Goal: Task Accomplishment & Management: Complete application form

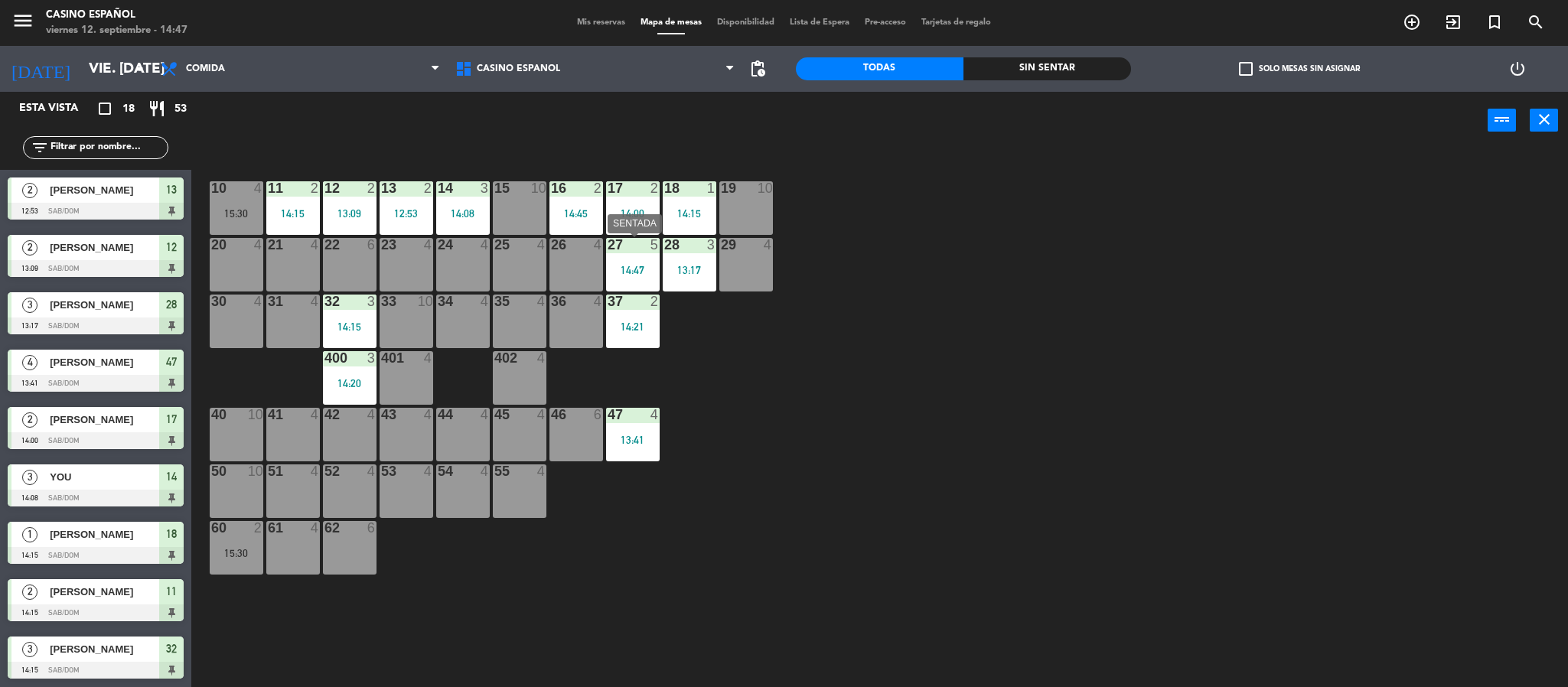
click at [652, 253] on div "27 5 14:47" at bounding box center [633, 265] width 54 height 54
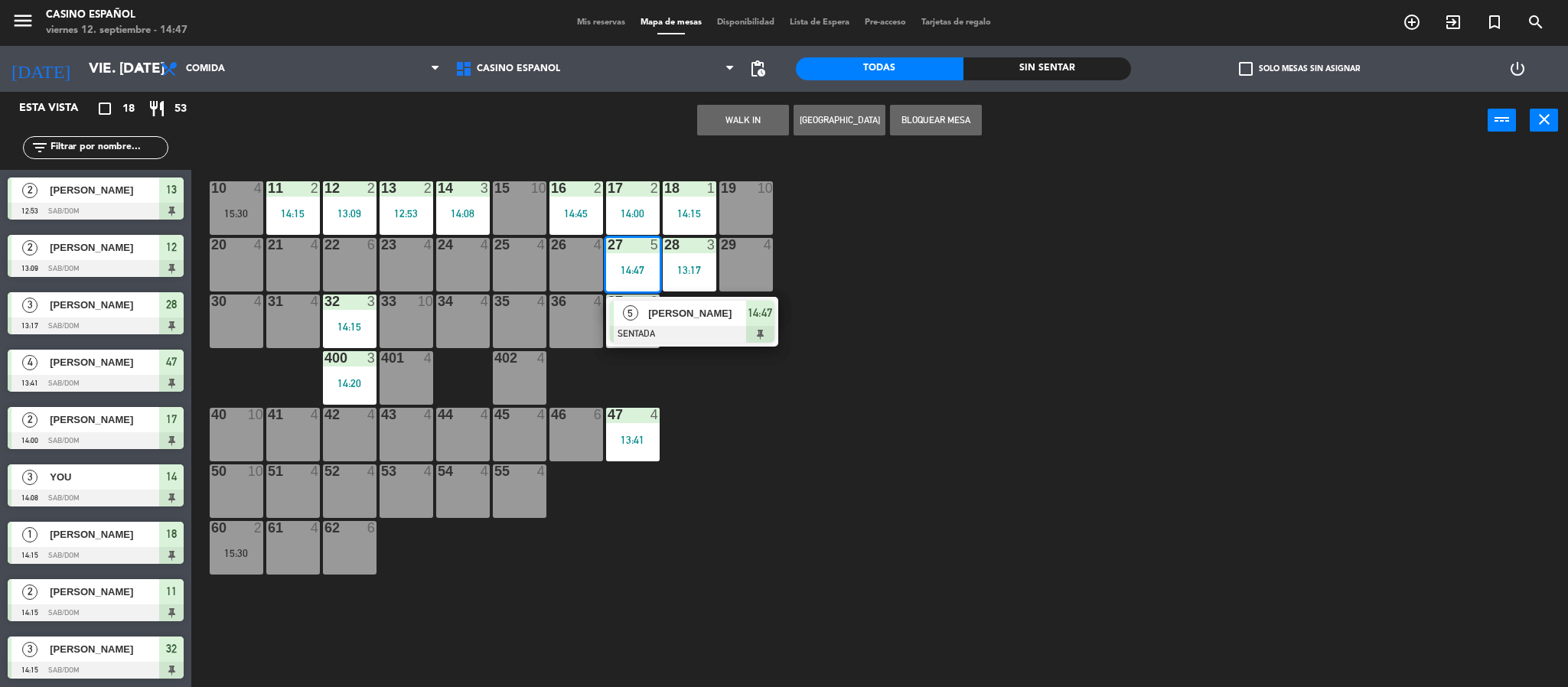
click at [649, 253] on div "27 5 14:47" at bounding box center [633, 265] width 54 height 54
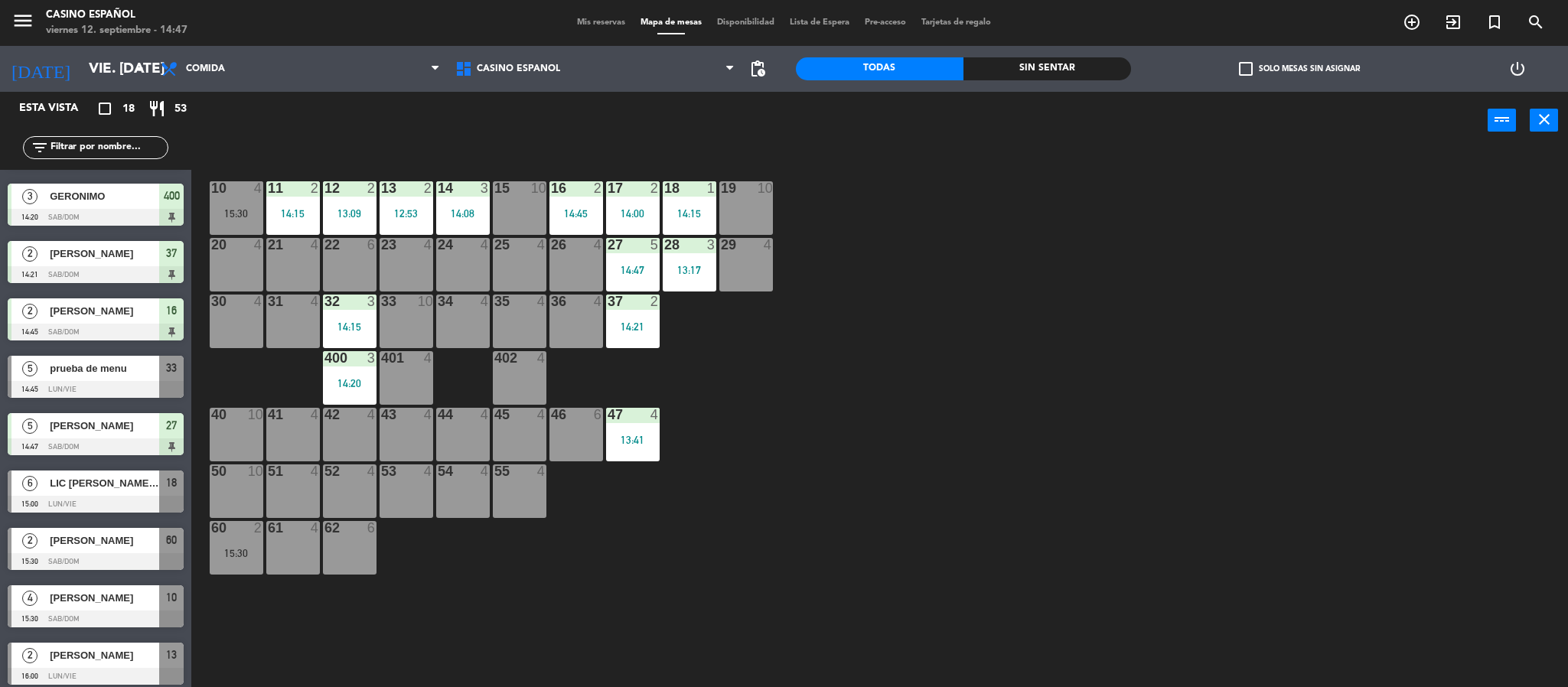
scroll to position [516, 0]
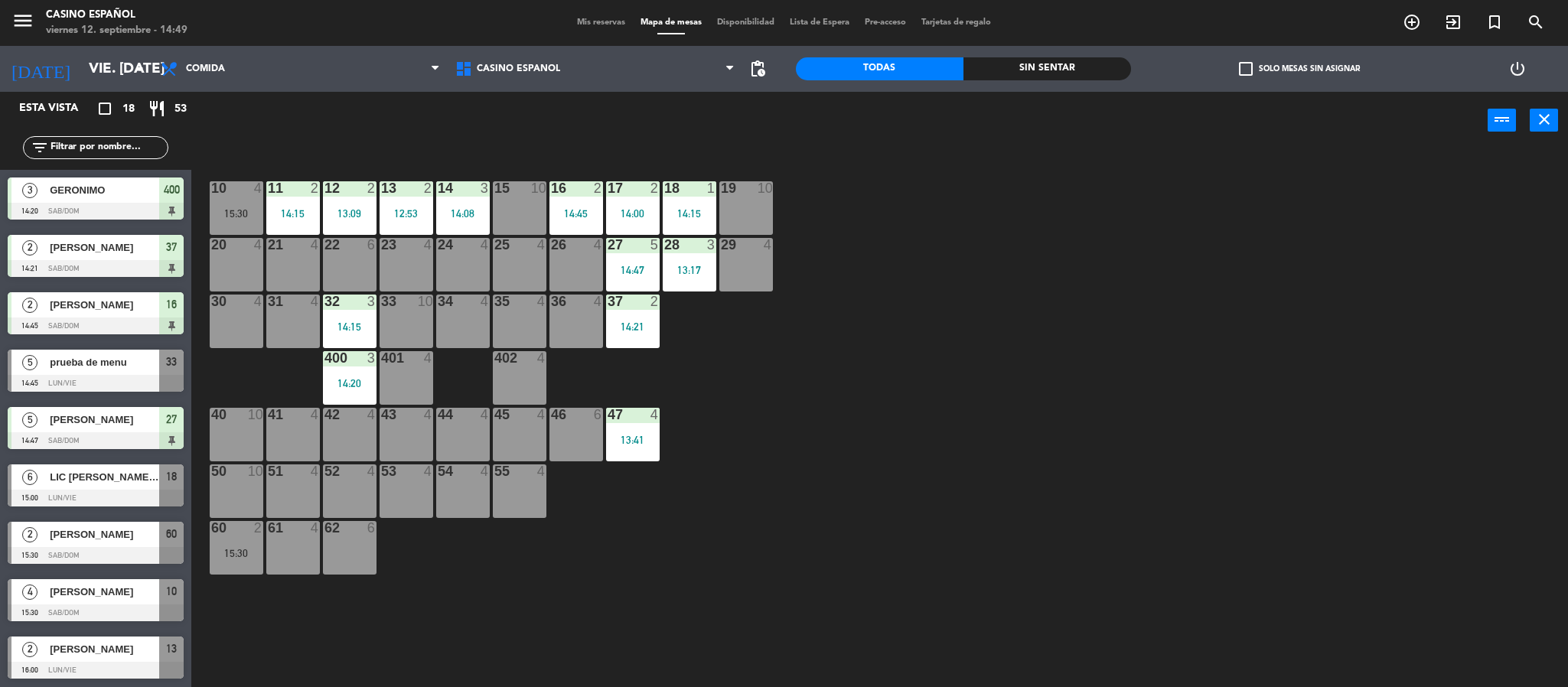
click at [248, 335] on div "30 4" at bounding box center [237, 321] width 54 height 54
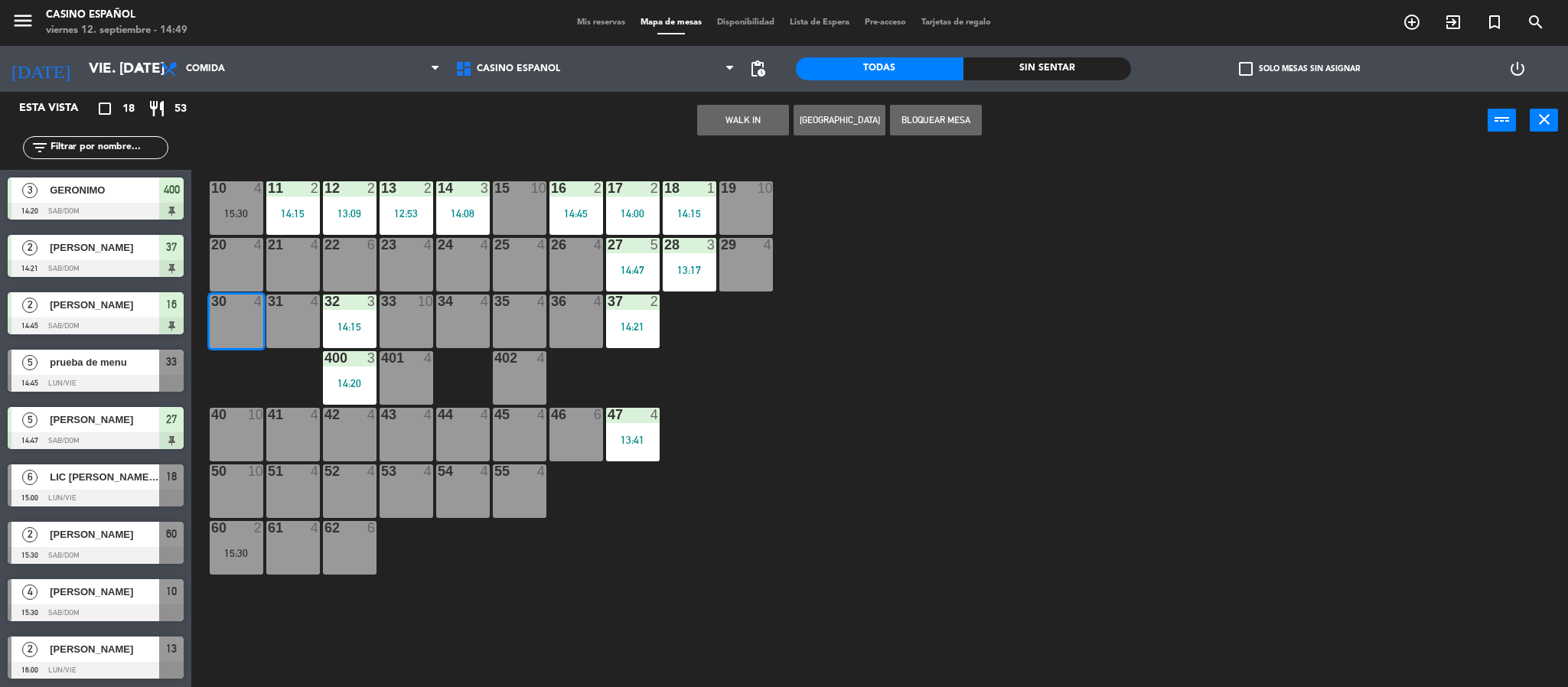
click at [717, 127] on button "WALK IN" at bounding box center [742, 120] width 92 height 31
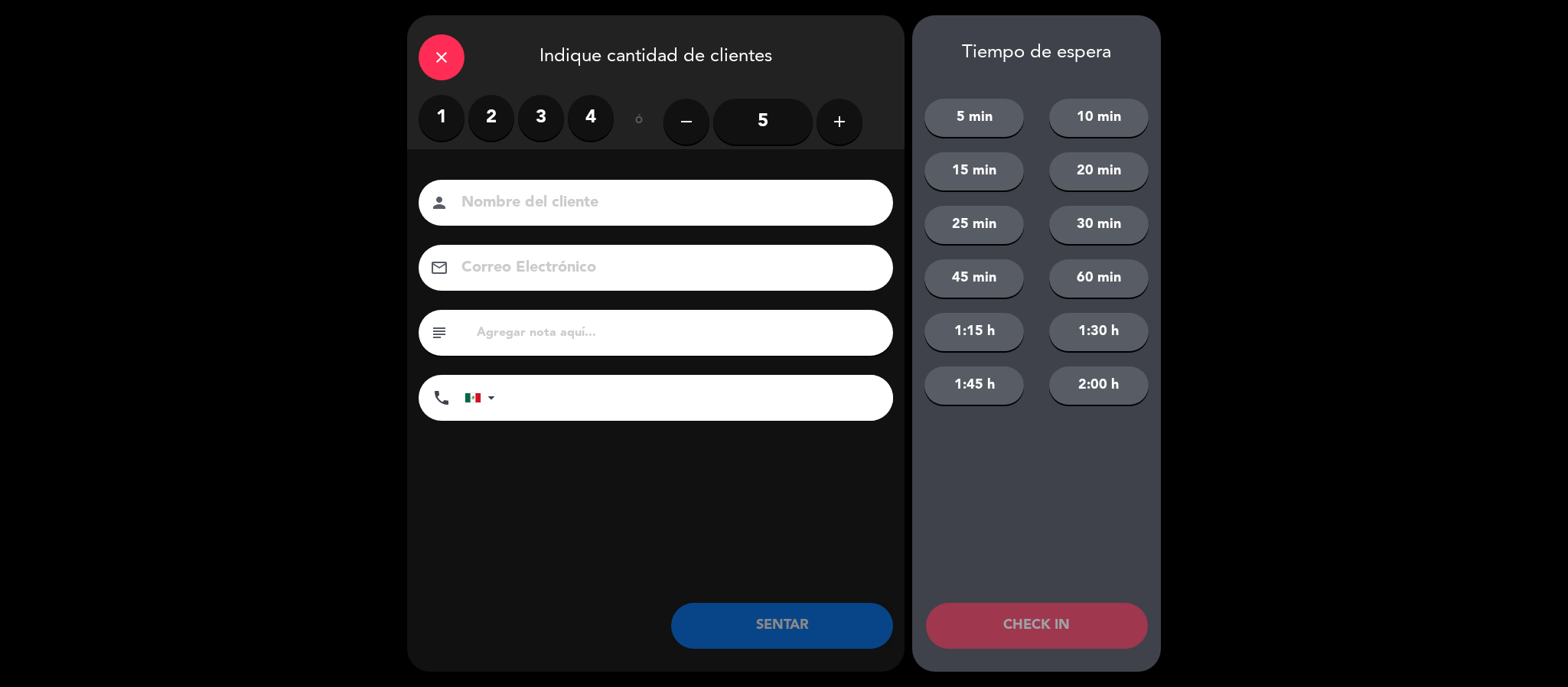
click at [538, 122] on label "3" at bounding box center [541, 117] width 46 height 46
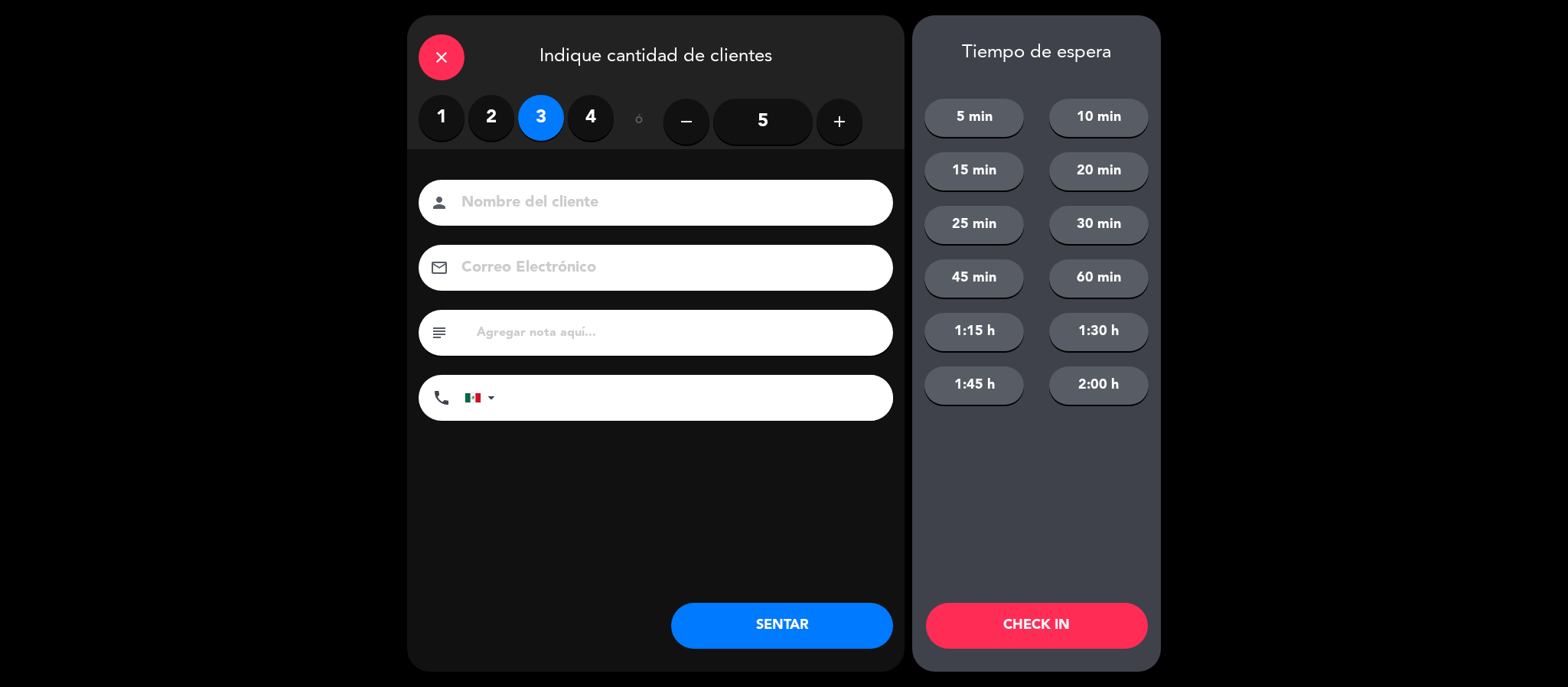
click at [512, 200] on input at bounding box center [667, 203] width 413 height 27
type input "[PERSON_NAME]"
click at [723, 624] on button "SENTAR" at bounding box center [782, 626] width 222 height 46
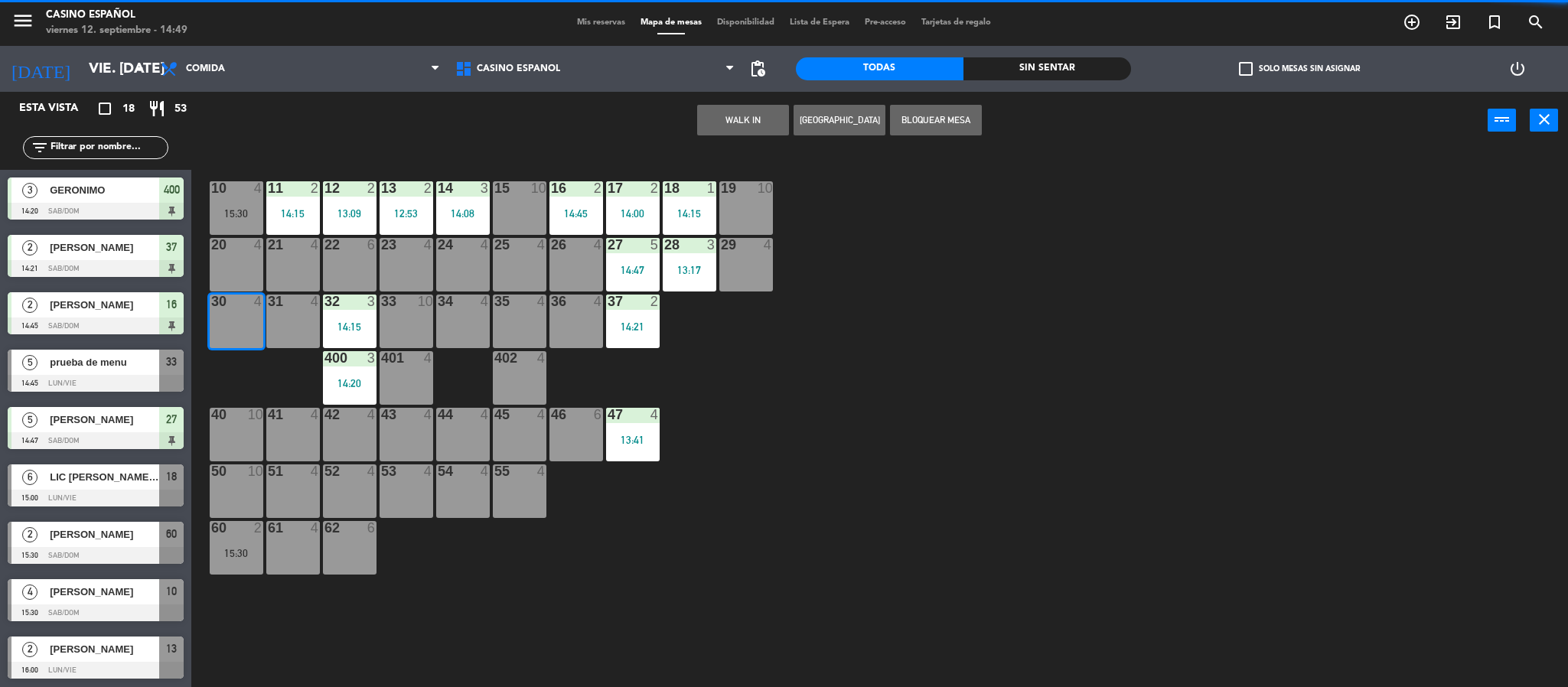
scroll to position [0, 0]
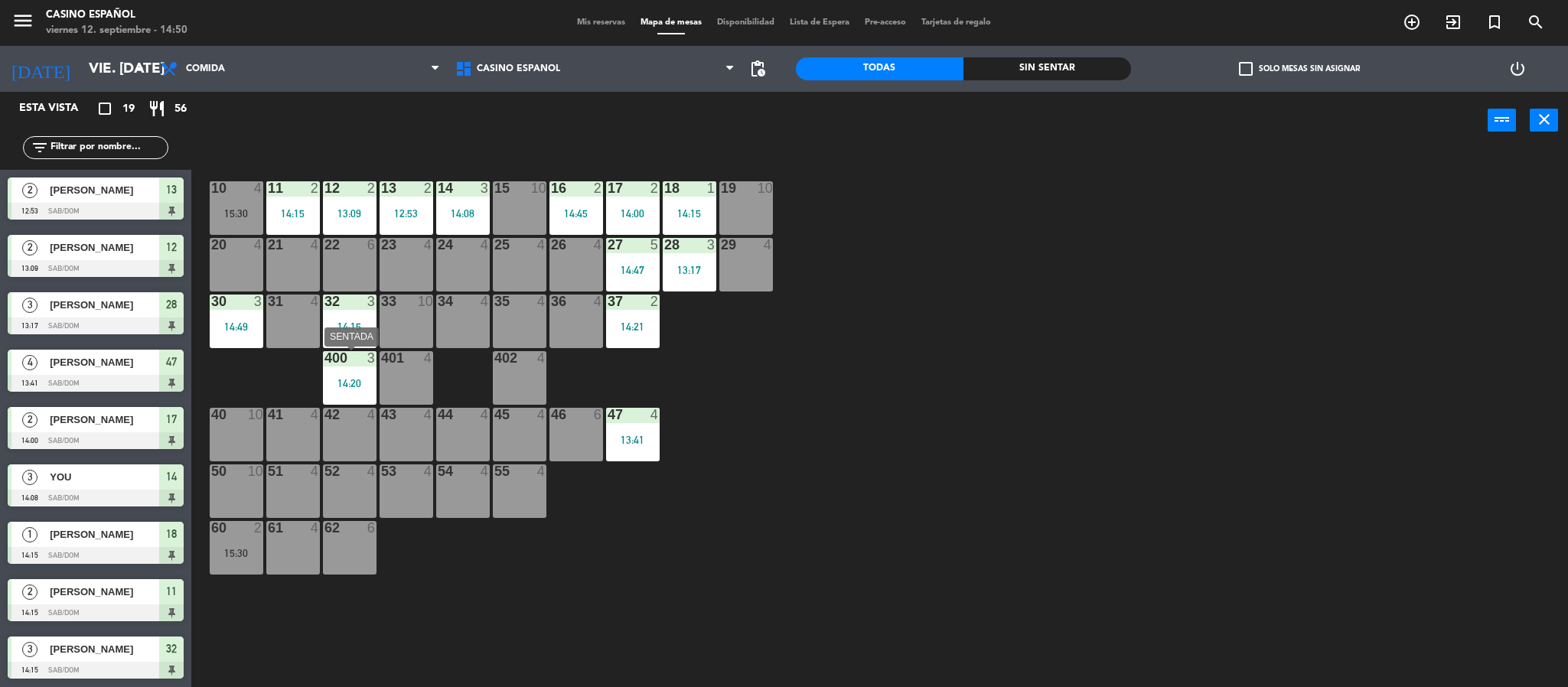
click at [372, 367] on div "400 3 14:20" at bounding box center [350, 379] width 54 height 54
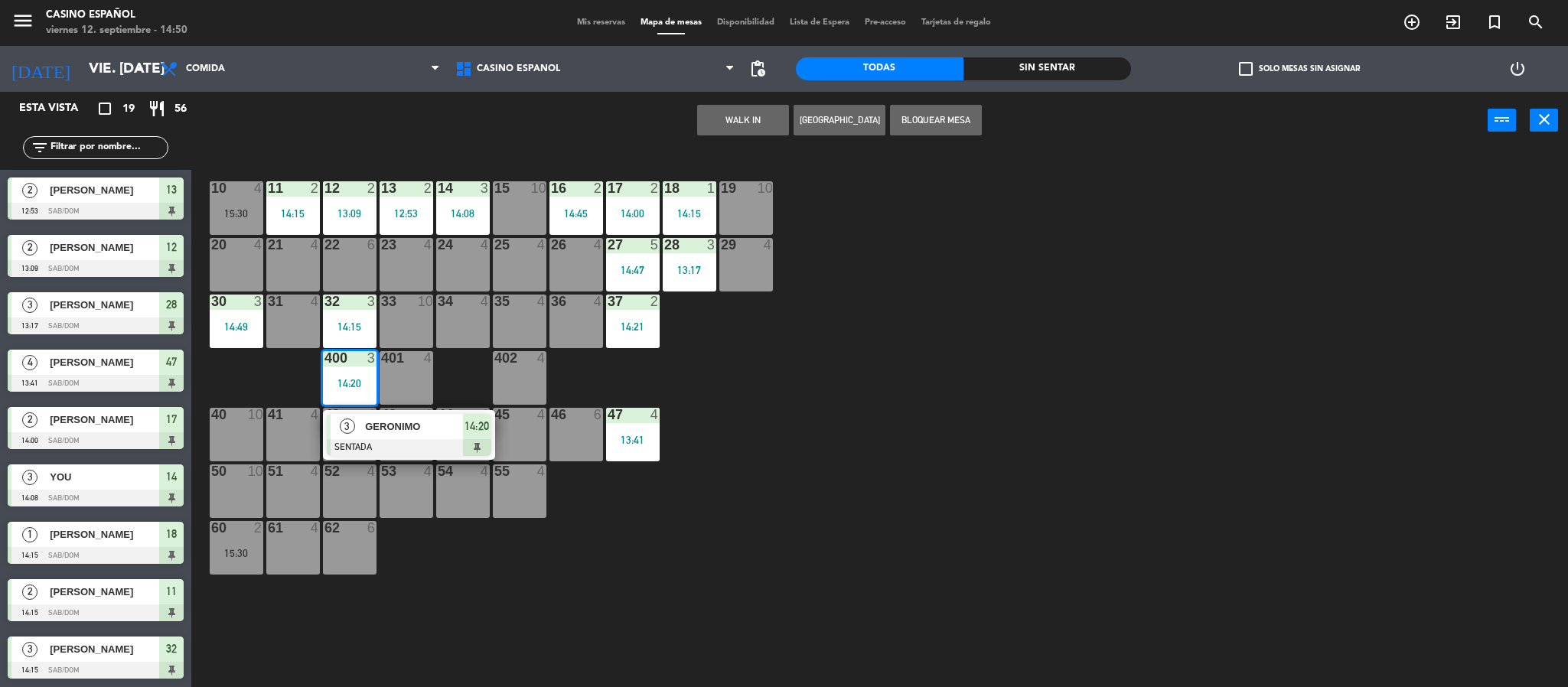
click at [294, 325] on div "31 4" at bounding box center [293, 321] width 54 height 54
click at [671, 119] on button "Mover" at bounding box center [694, 120] width 92 height 31
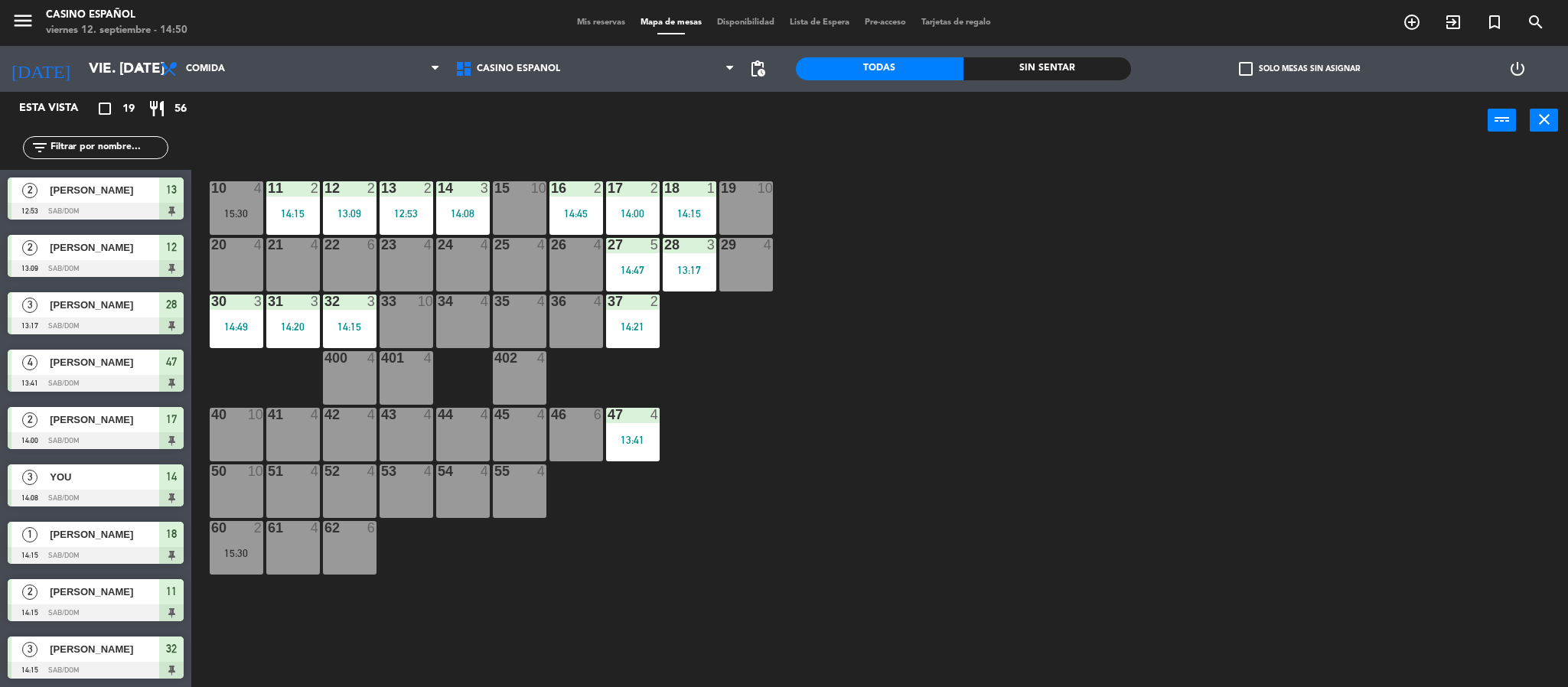
scroll to position [574, 0]
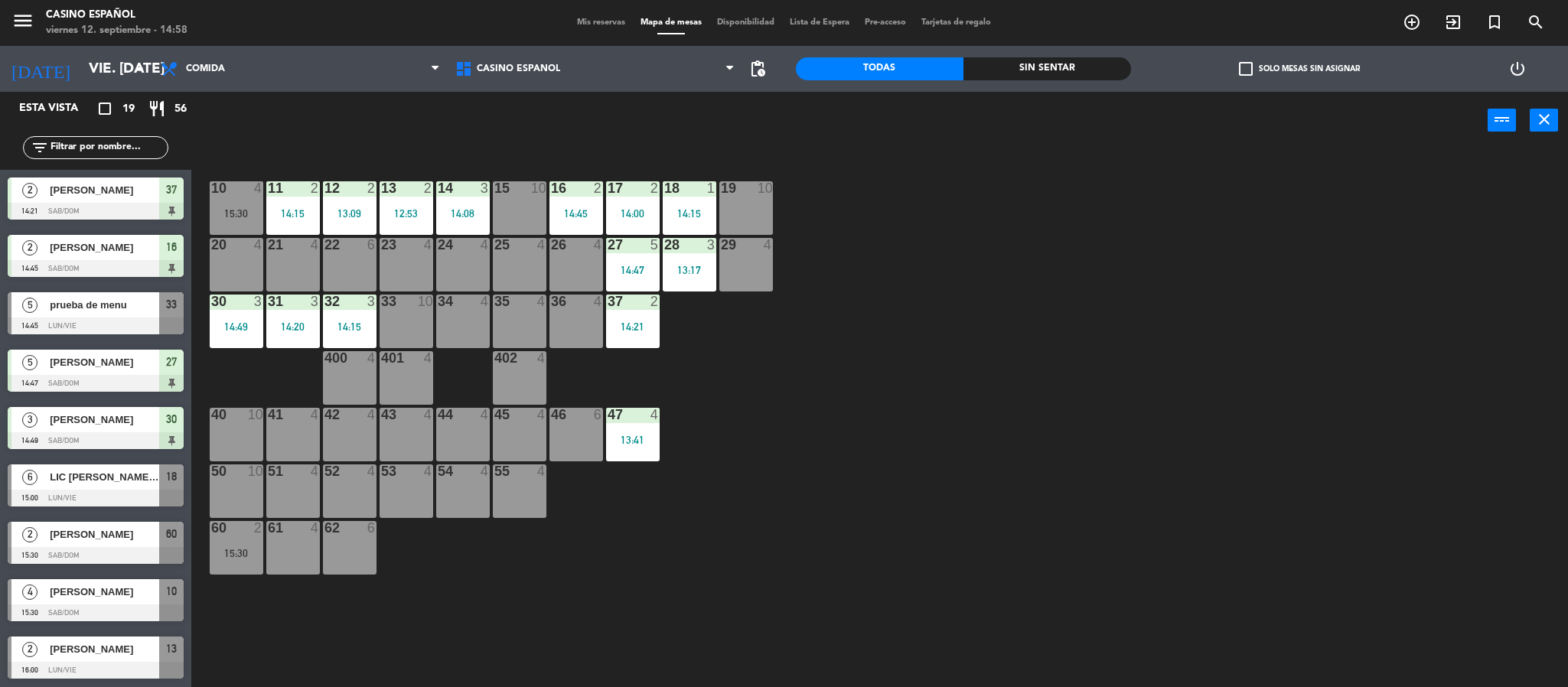
click at [1405, 28] on icon "add_circle_outline" at bounding box center [1411, 22] width 19 height 19
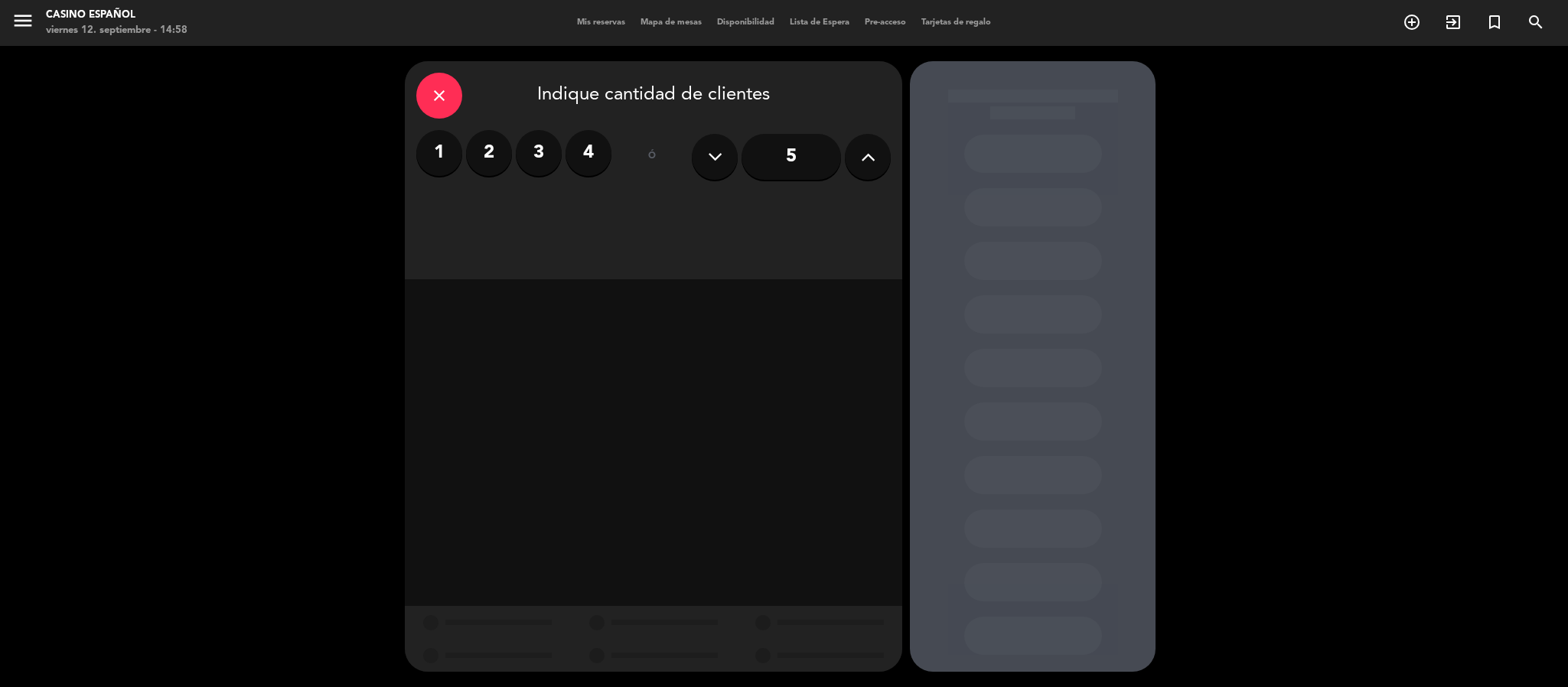
click at [870, 158] on icon at bounding box center [868, 157] width 15 height 23
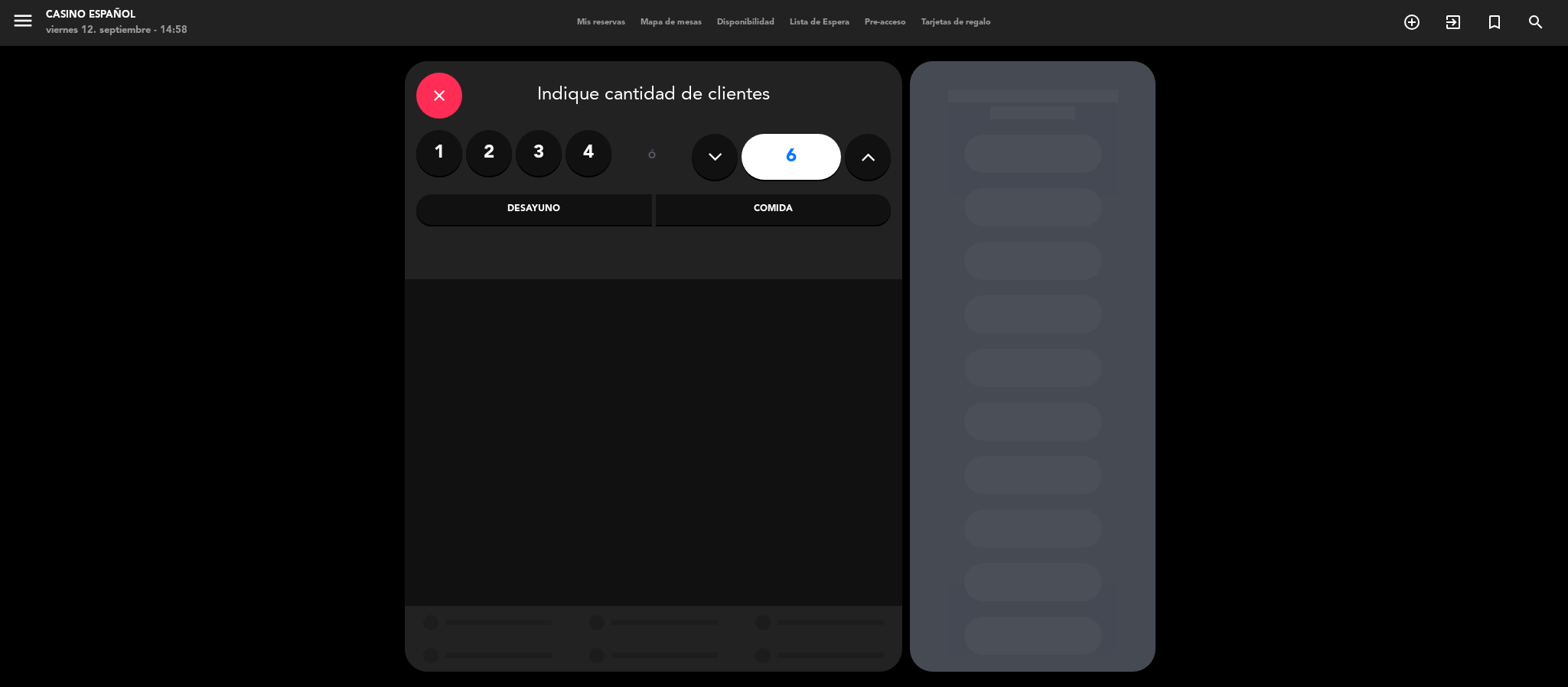
click at [807, 211] on div "Comida" at bounding box center [773, 210] width 236 height 31
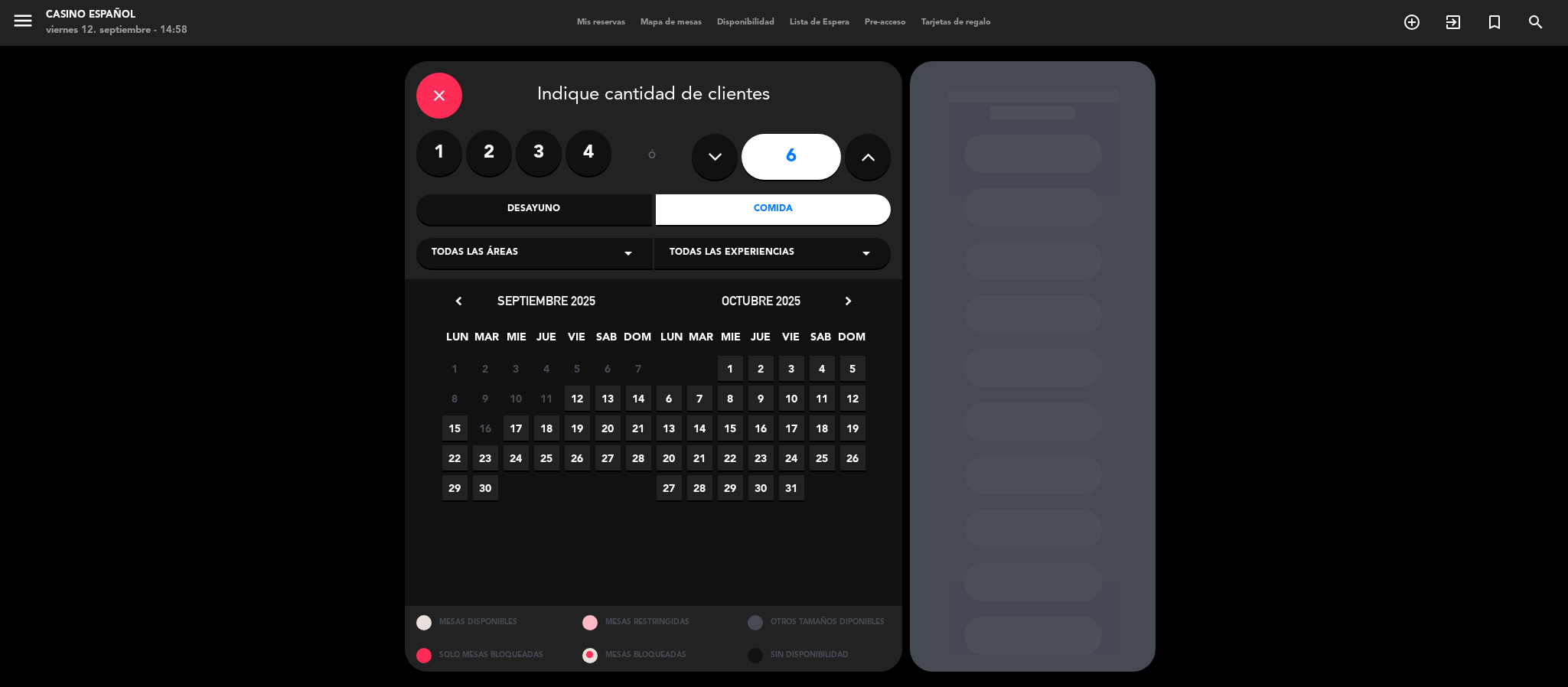
click at [632, 405] on span "14" at bounding box center [638, 398] width 25 height 25
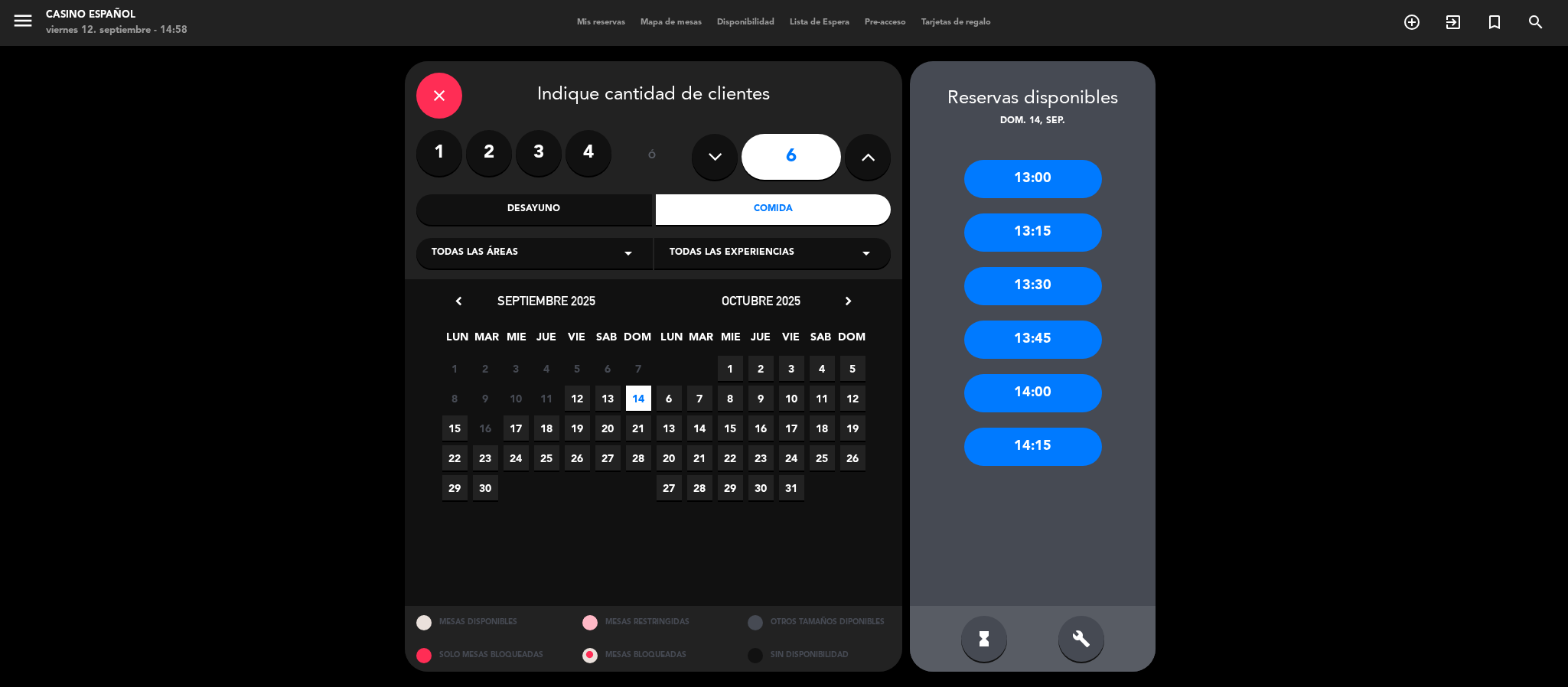
click at [1042, 441] on div "14:15" at bounding box center [1033, 446] width 138 height 38
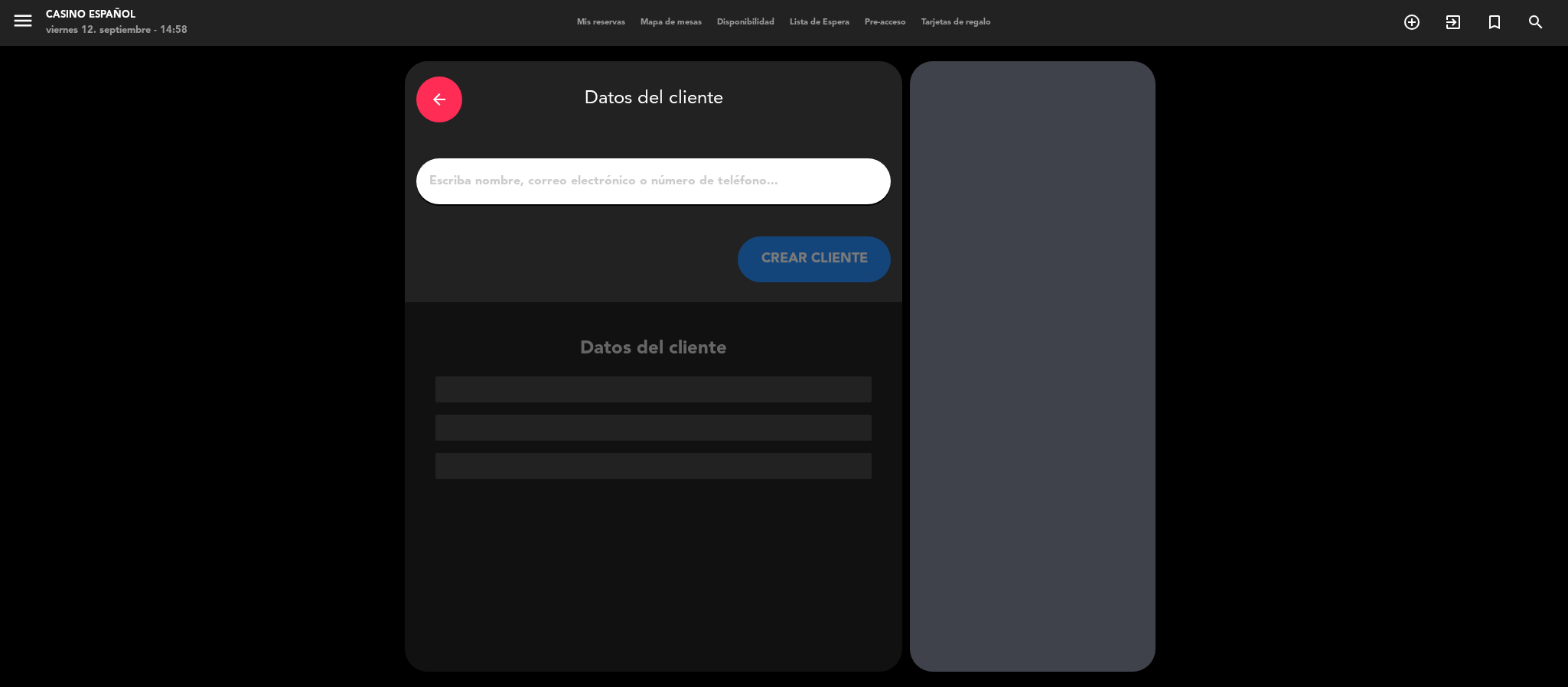
click at [472, 193] on div at bounding box center [653, 181] width 475 height 46
click at [468, 166] on div at bounding box center [653, 181] width 475 height 46
click at [464, 193] on div at bounding box center [653, 181] width 475 height 46
click at [464, 184] on input "1" at bounding box center [653, 181] width 451 height 21
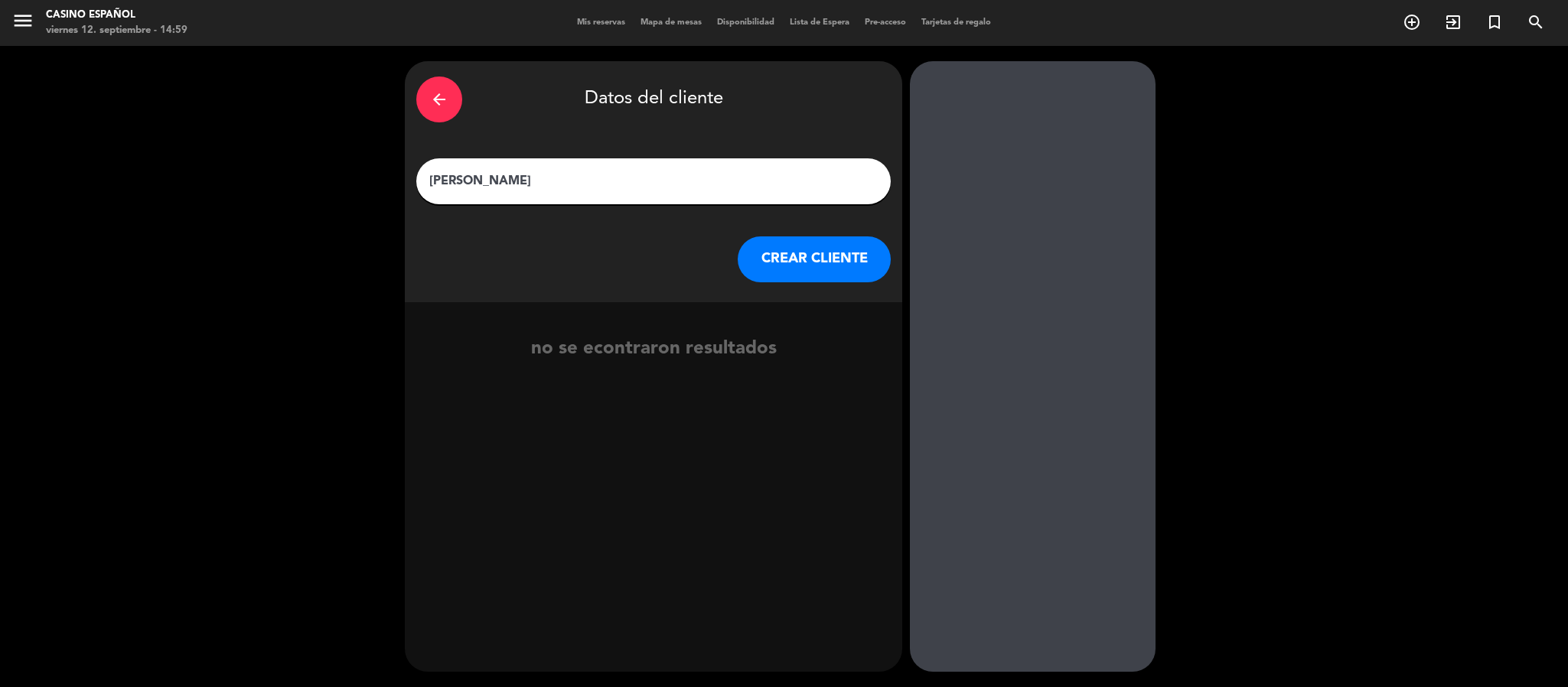
type input "[PERSON_NAME]"
click at [769, 271] on button "CREAR CLIENTE" at bounding box center [814, 259] width 153 height 46
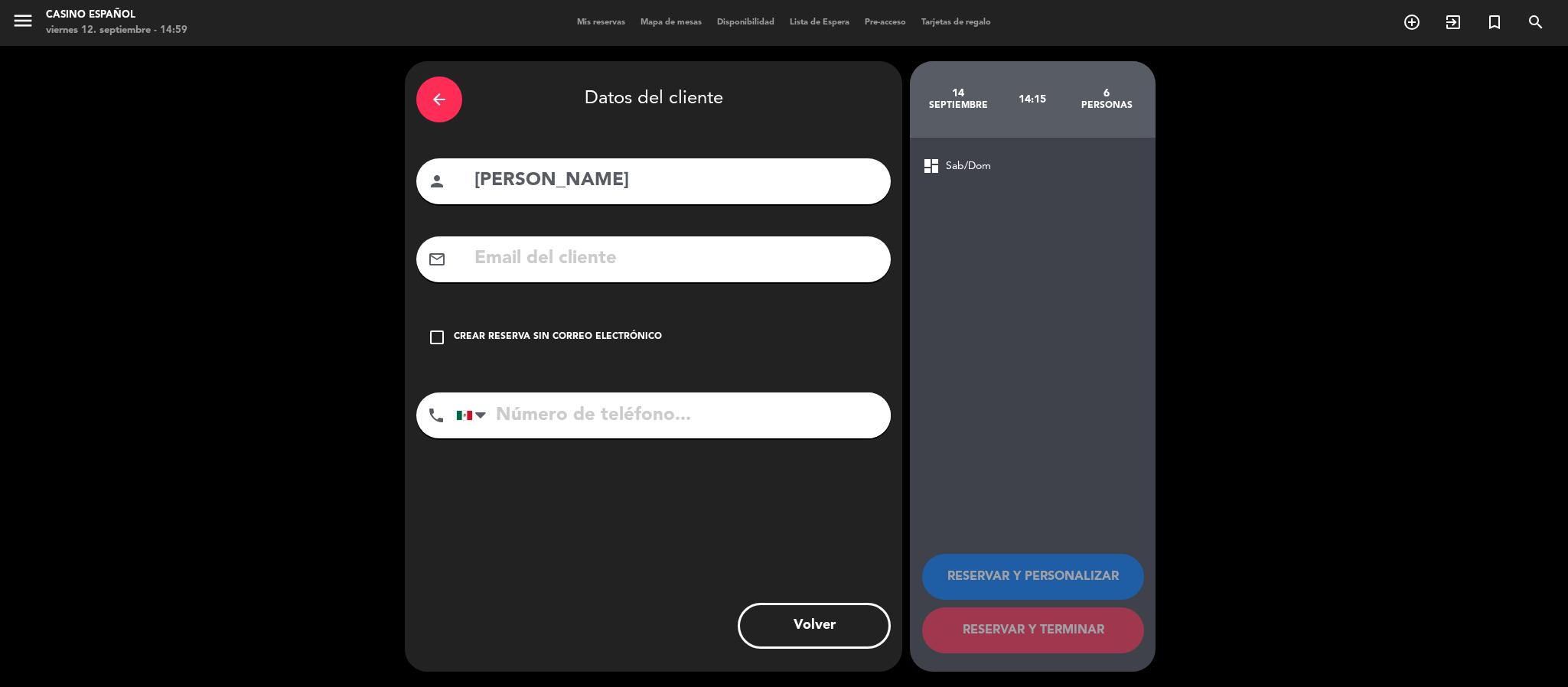
click at [436, 333] on icon "check_box_outline_blank" at bounding box center [436, 337] width 19 height 19
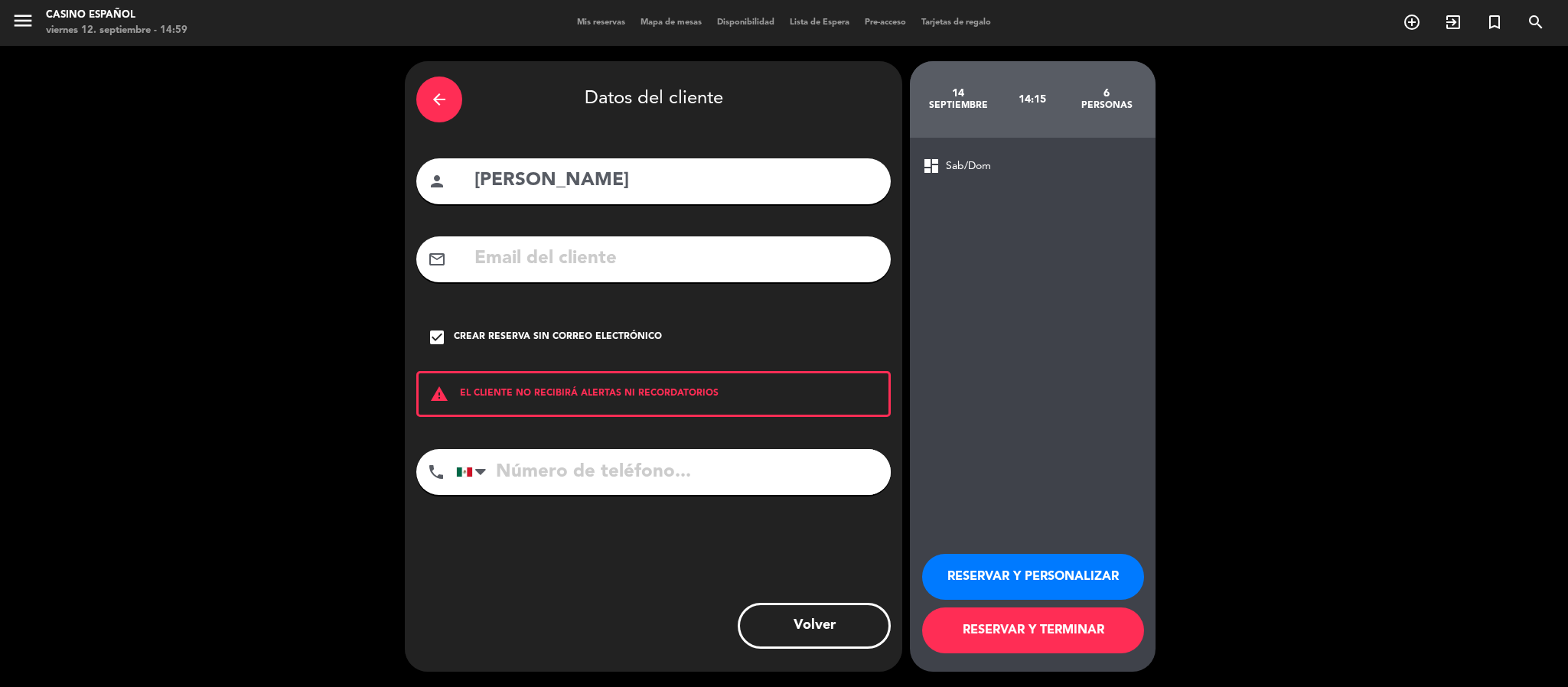
drag, startPoint x: 1021, startPoint y: 582, endPoint x: 1025, endPoint y: 601, distance: 19.4
click at [1025, 601] on div "RESERVAR Y PERSONALIZAR RESERVAR Y TERMINAR" at bounding box center [1032, 597] width 221 height 150
click at [1025, 584] on button "RESERVAR Y PERSONALIZAR" at bounding box center [1033, 577] width 222 height 46
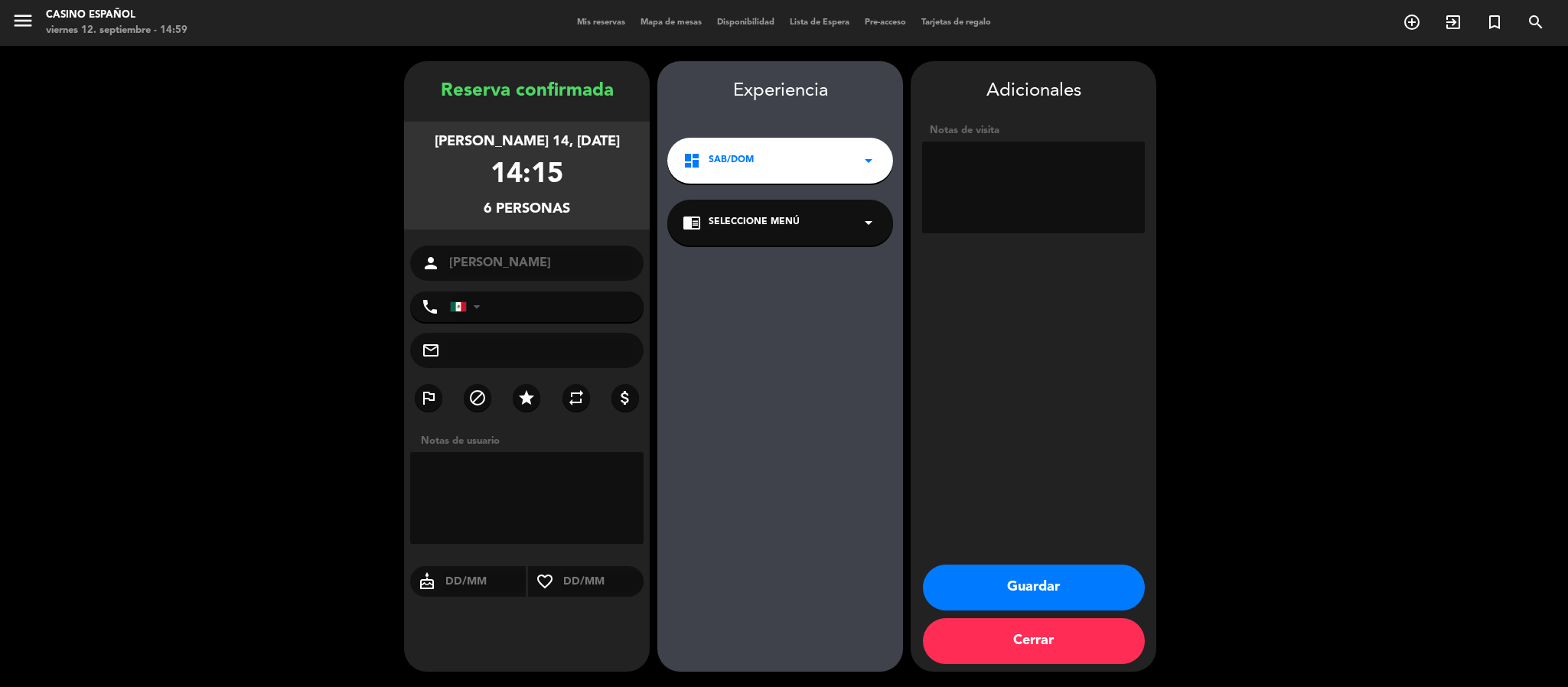
click at [954, 161] on textarea at bounding box center [1033, 188] width 223 height 92
type textarea "CAPI LARA, MESA REDONDA LLEGAN A LAS 3:00"
click at [987, 583] on button "Guardar" at bounding box center [1034, 587] width 222 height 46
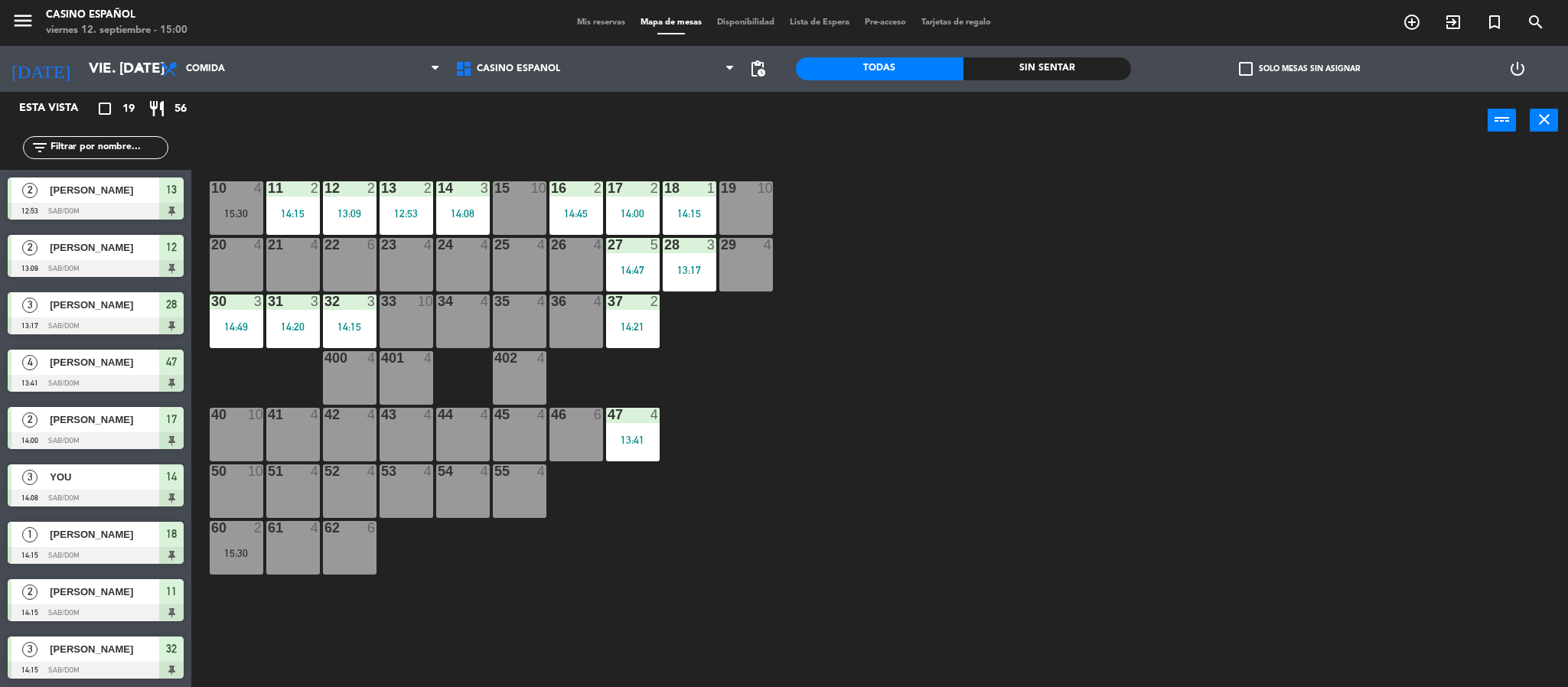
scroll to position [574, 0]
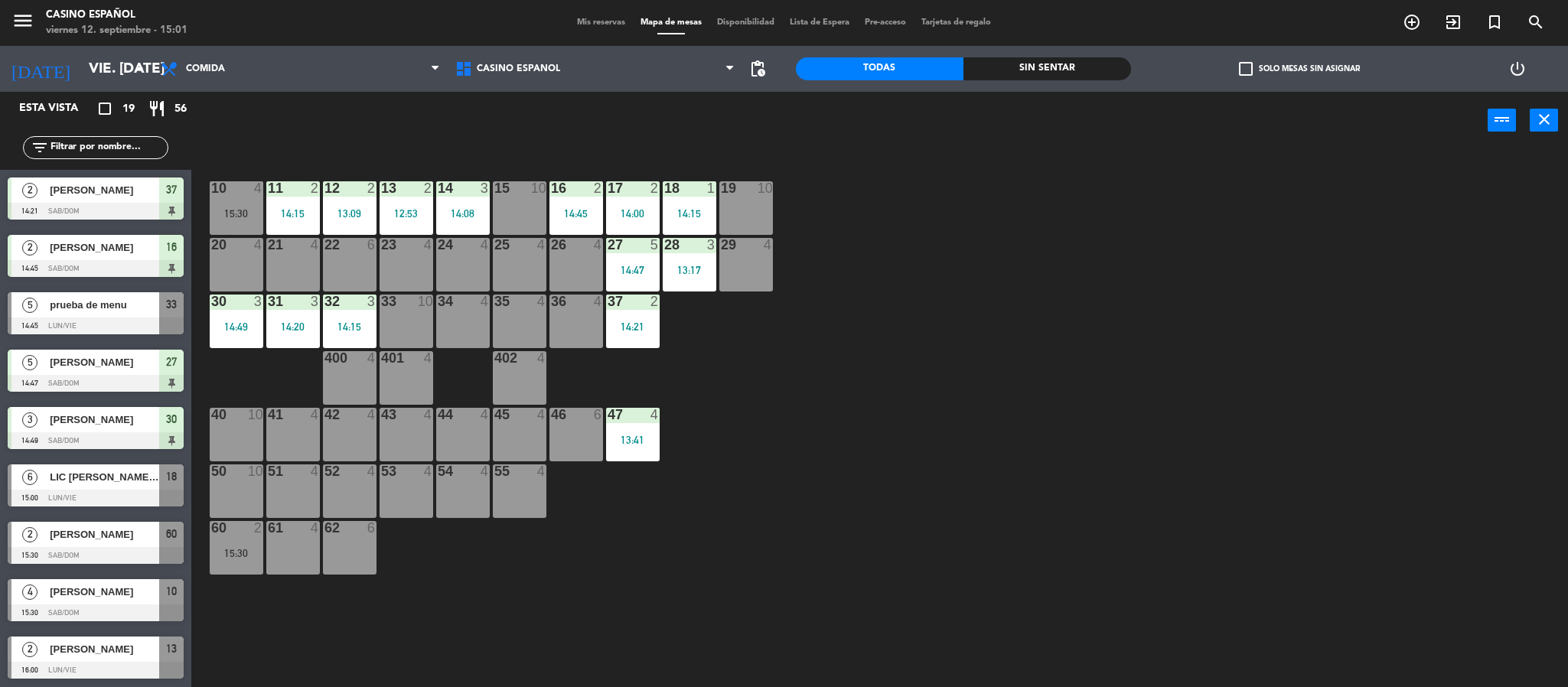
click at [95, 487] on div "LIC [PERSON_NAME] DOCOTR [PERSON_NAME]" at bounding box center [104, 476] width 111 height 25
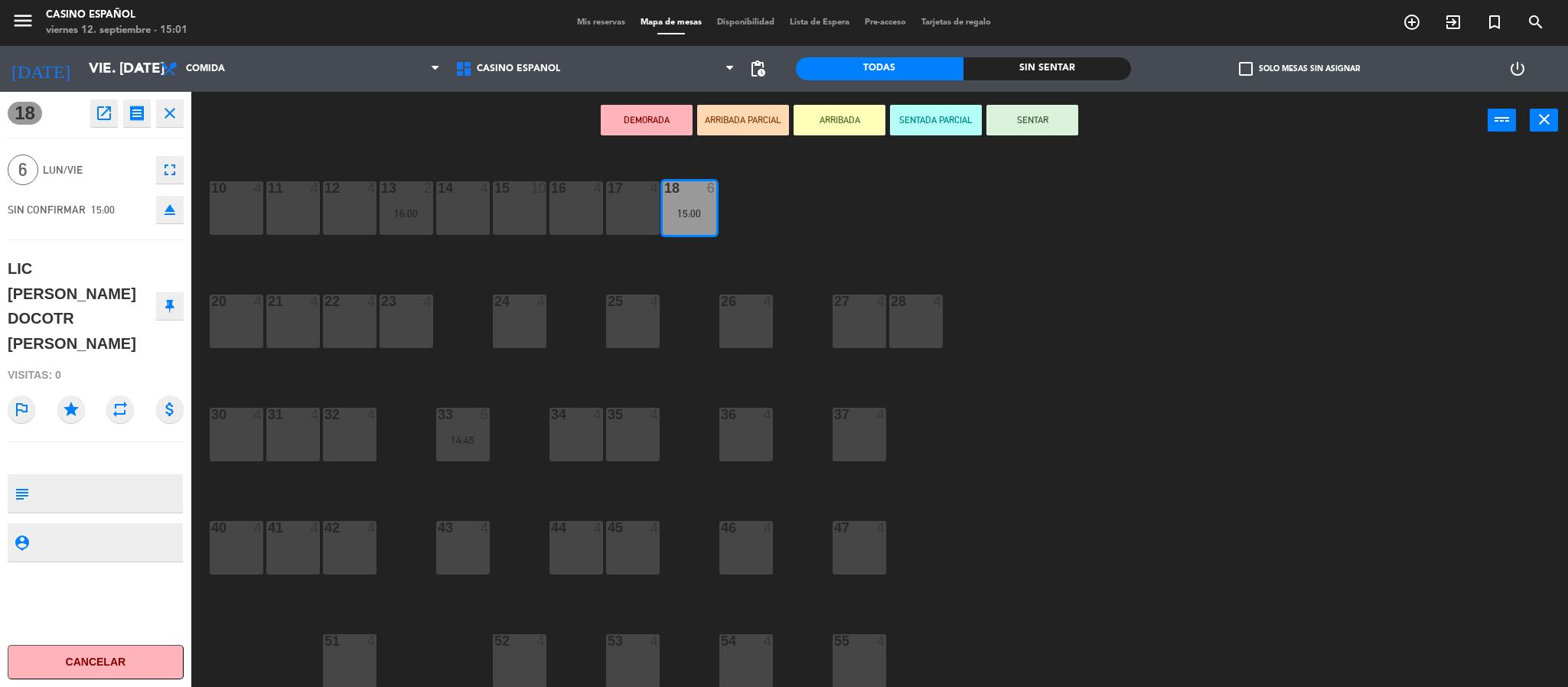
click at [161, 215] on icon "eject" at bounding box center [170, 210] width 19 height 19
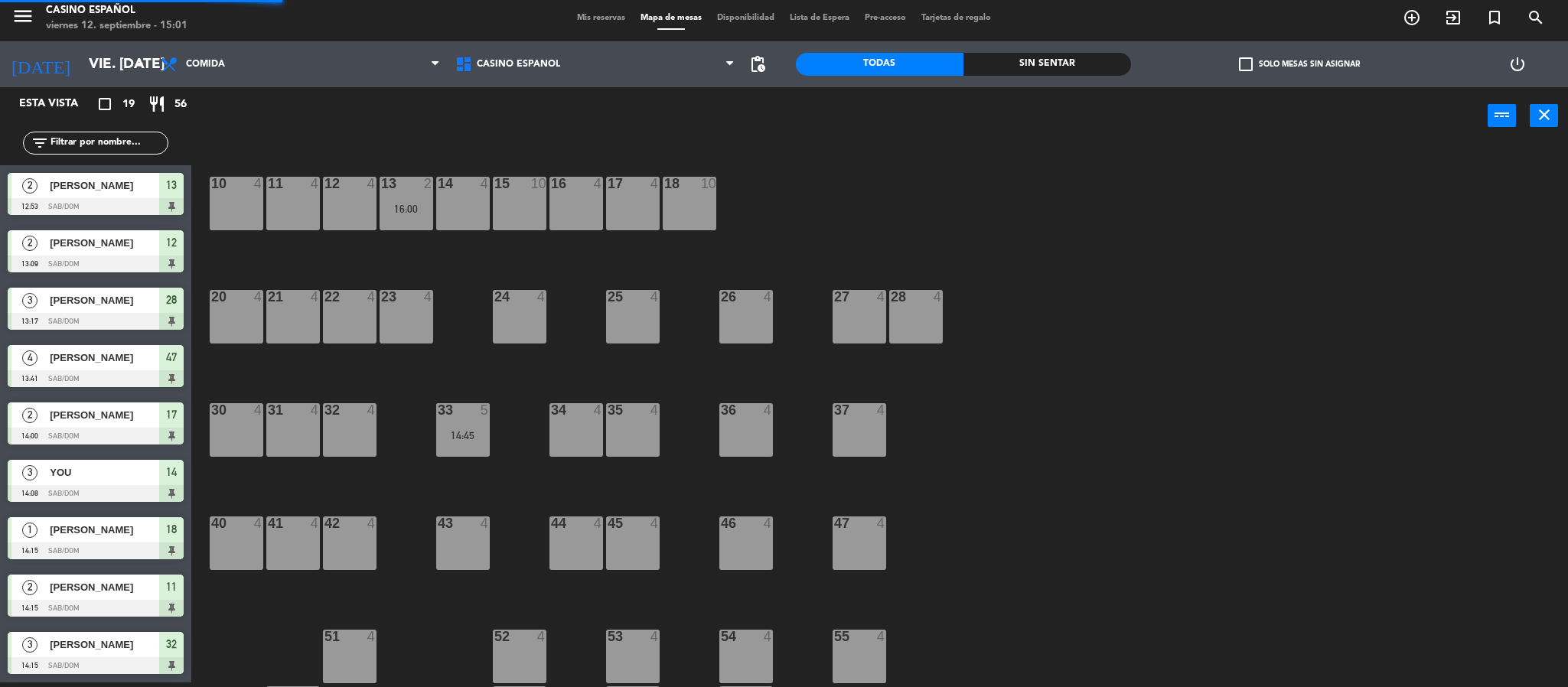
scroll to position [158, 0]
